Goal: Navigation & Orientation: Find specific page/section

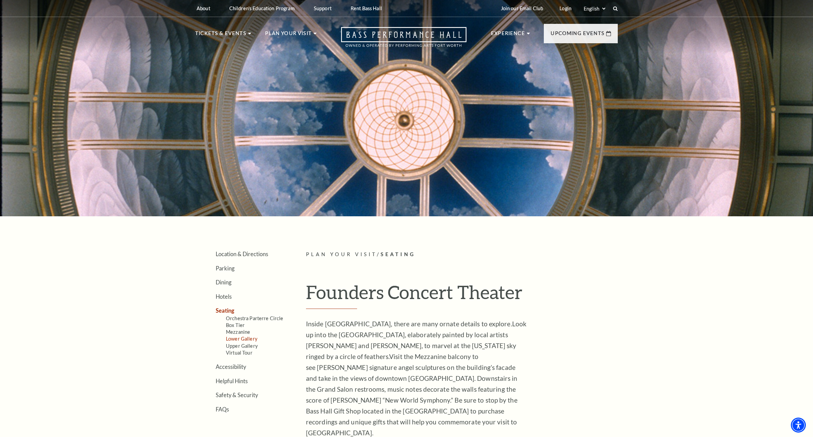
click at [239, 340] on link "Lower Gallery" at bounding box center [241, 339] width 31 height 6
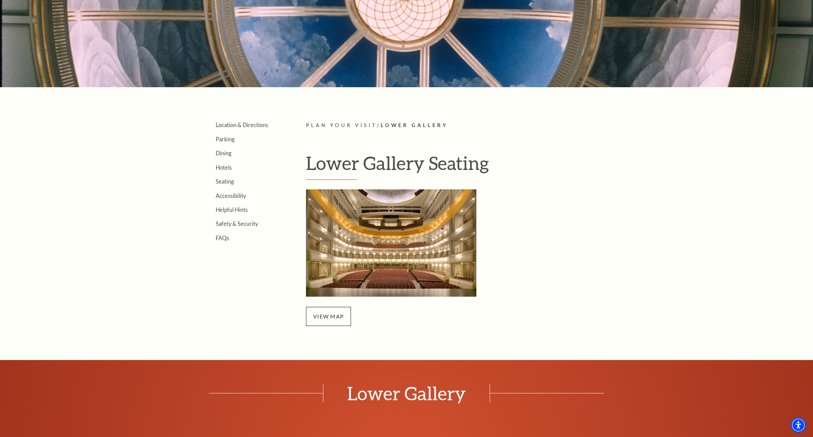
scroll to position [136, 0]
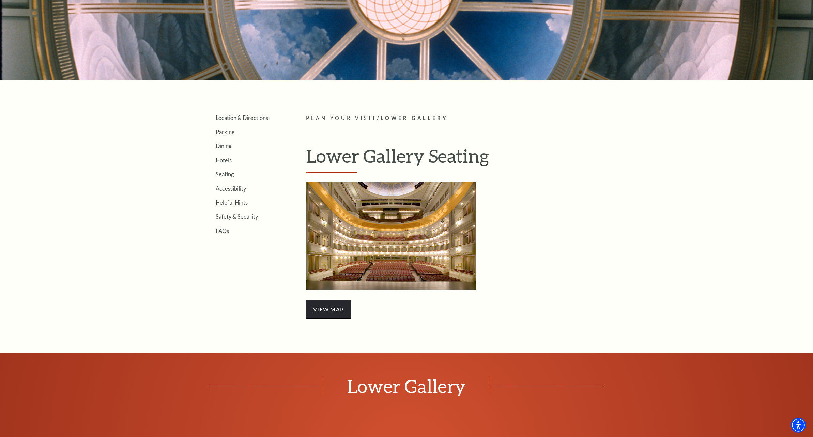
click at [329, 309] on link "view map" at bounding box center [328, 309] width 31 height 6
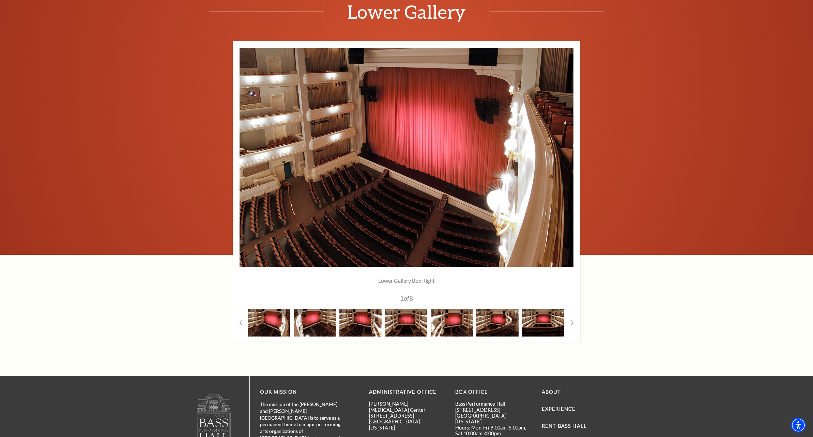
scroll to position [511, 0]
click at [455, 322] on img at bounding box center [452, 323] width 42 height 28
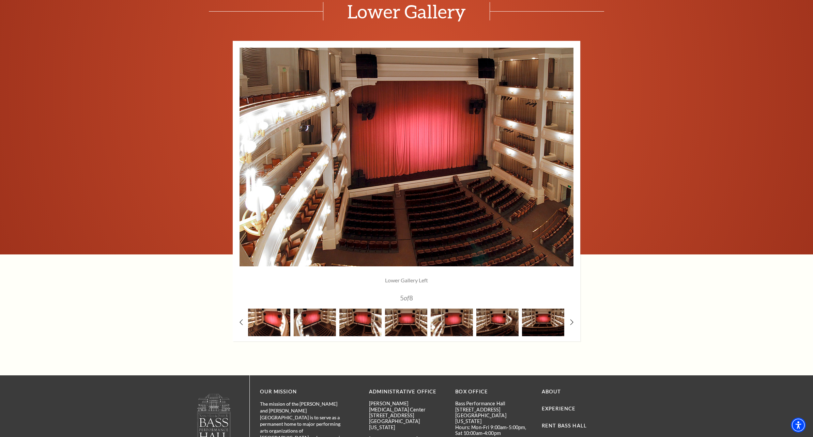
click at [271, 328] on img at bounding box center [269, 323] width 42 height 28
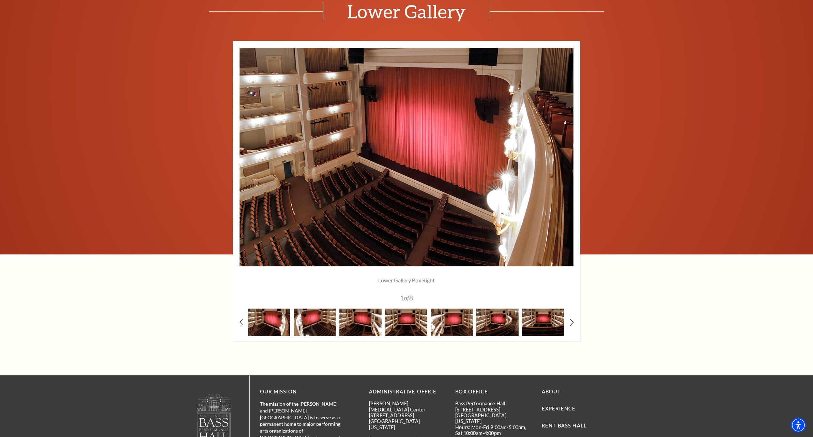
click at [572, 321] on use at bounding box center [572, 321] width 4 height 7
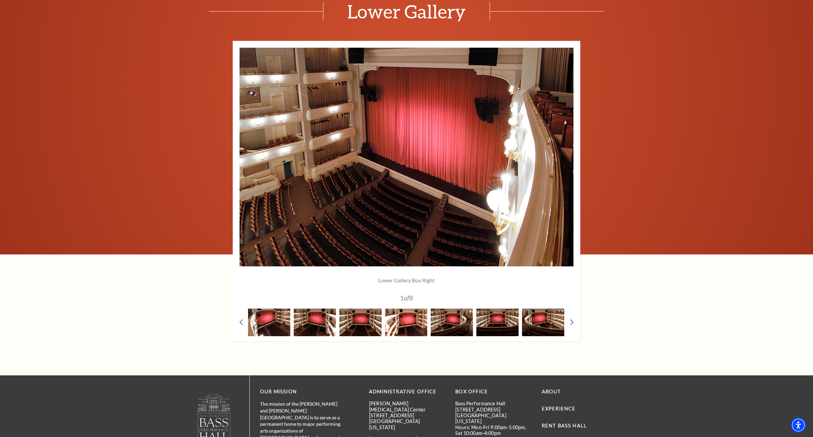
click at [402, 323] on img at bounding box center [406, 323] width 42 height 28
